Goal: Task Accomplishment & Management: Manage account settings

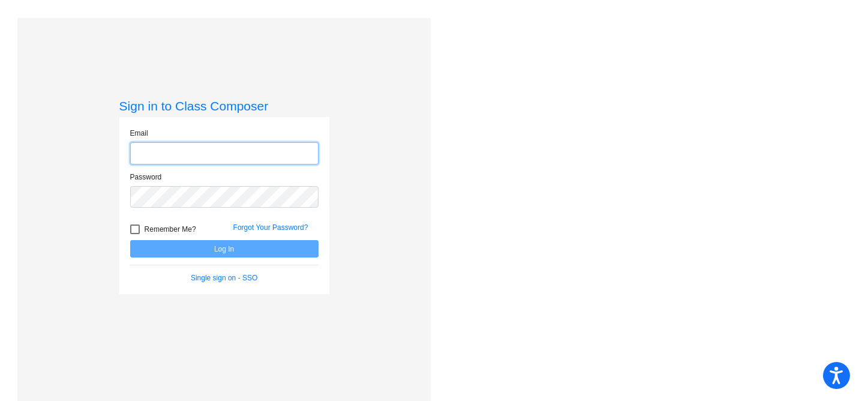
type input "[EMAIL_ADDRESS][DOMAIN_NAME]"
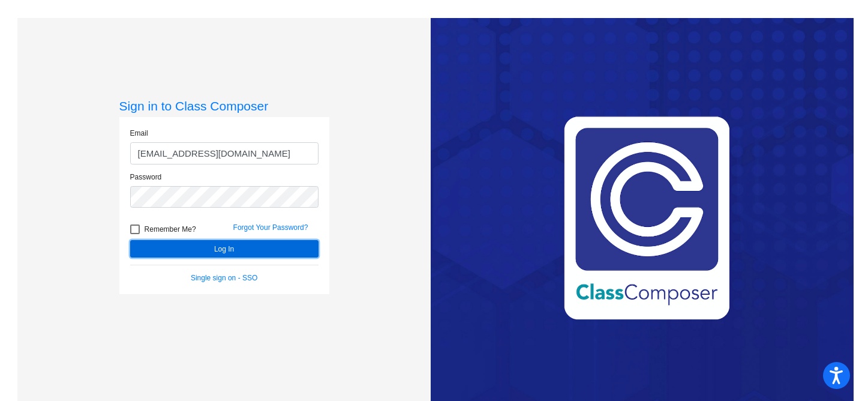
click at [257, 250] on button "Log In" at bounding box center [224, 248] width 188 height 17
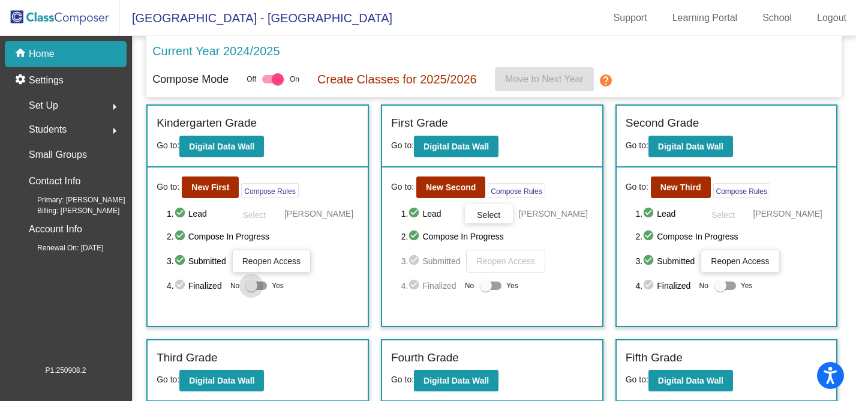
click at [253, 284] on div at bounding box center [251, 286] width 12 height 12
click at [251, 290] on input "Yes" at bounding box center [251, 290] width 1 height 1
checkbox input "true"
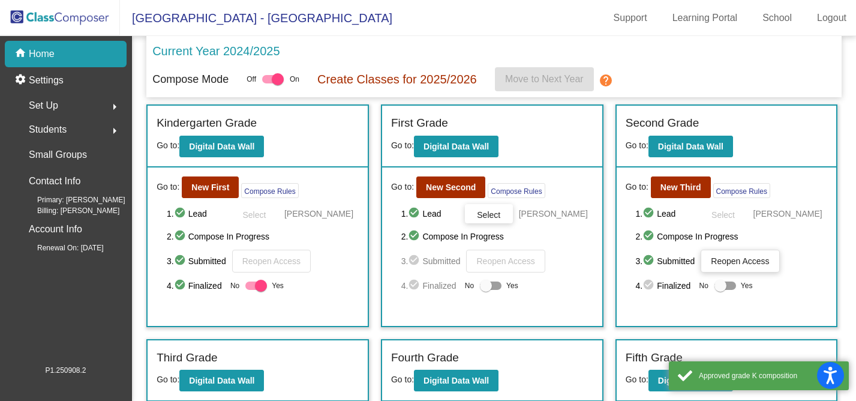
click at [487, 284] on div at bounding box center [486, 286] width 12 height 12
click at [486, 290] on input "Yes" at bounding box center [485, 290] width 1 height 1
checkbox input "true"
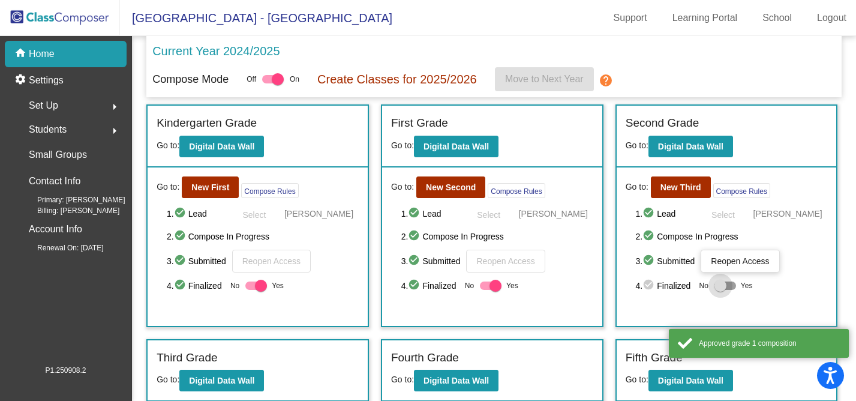
click at [719, 283] on div at bounding box center [721, 286] width 12 height 12
click at [720, 290] on input "Yes" at bounding box center [720, 290] width 1 height 1
checkbox input "true"
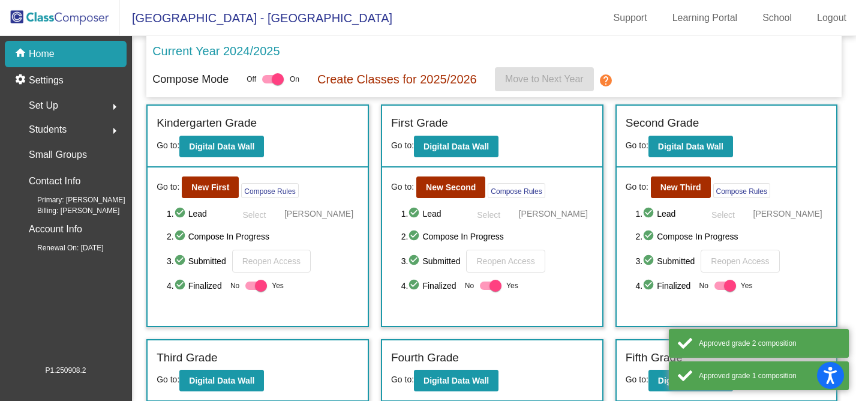
scroll to position [161, 0]
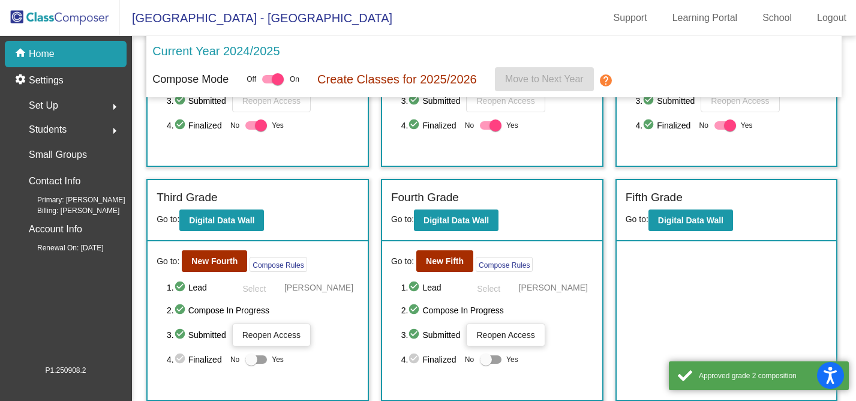
click at [248, 359] on div at bounding box center [251, 359] width 12 height 12
click at [251, 364] on input "Yes" at bounding box center [251, 364] width 1 height 1
checkbox input "true"
click at [484, 359] on div at bounding box center [486, 359] width 12 height 12
click at [485, 364] on input "Yes" at bounding box center [485, 364] width 1 height 1
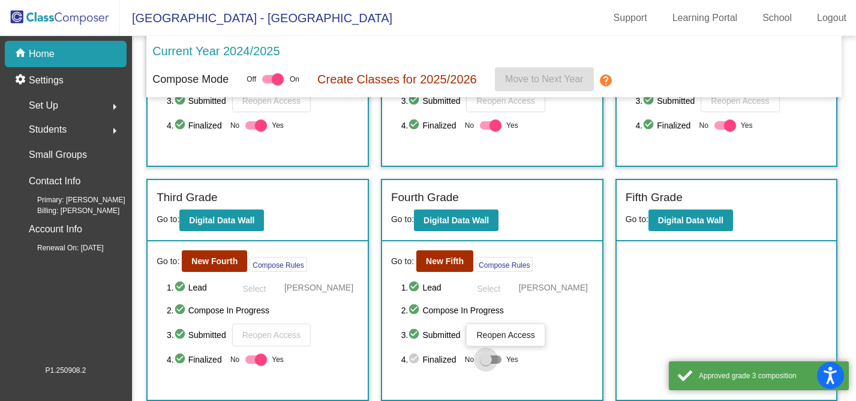
checkbox input "true"
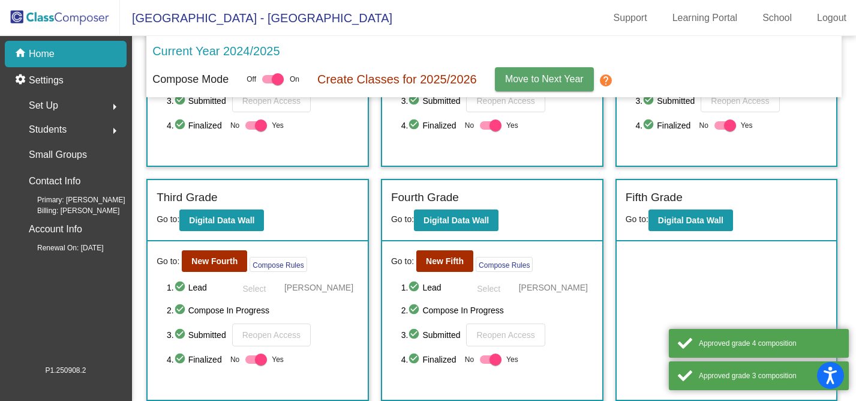
scroll to position [0, 0]
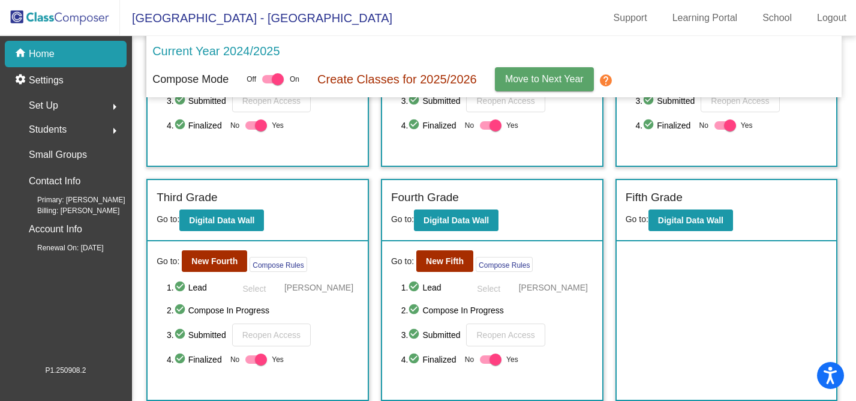
click at [557, 75] on span "Move to Next Year" at bounding box center [544, 79] width 79 height 10
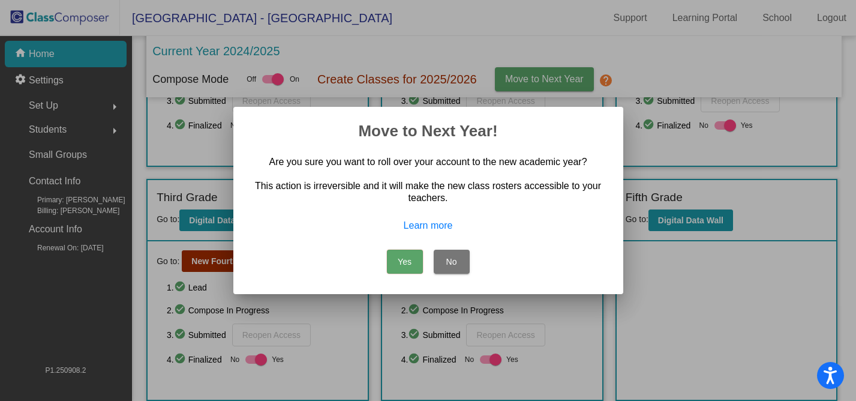
click at [402, 259] on button "Yes" at bounding box center [405, 262] width 36 height 24
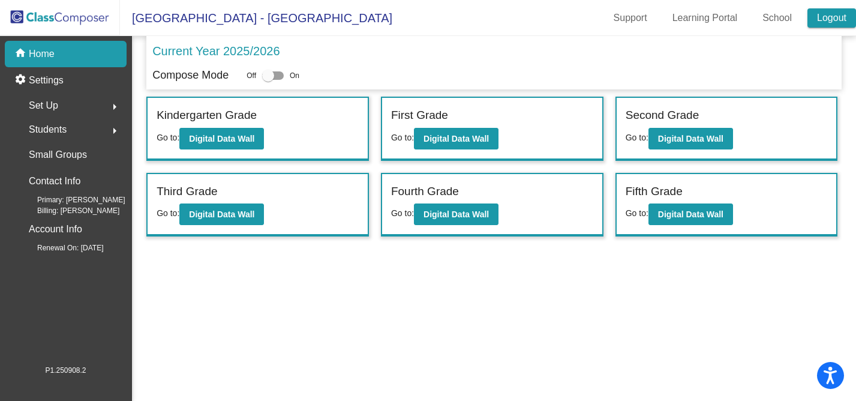
click at [838, 13] on link "Logout" at bounding box center [832, 17] width 49 height 19
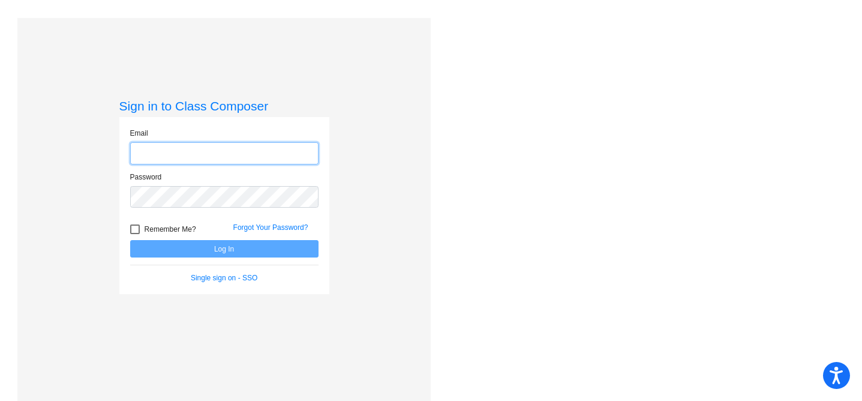
type input "[EMAIL_ADDRESS][DOMAIN_NAME]"
